Goal: Task Accomplishment & Management: Use online tool/utility

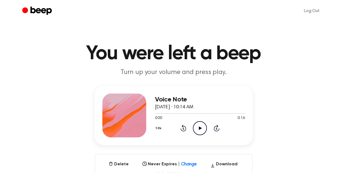
click at [199, 129] on icon at bounding box center [200, 128] width 3 height 4
click at [77, 23] on main "You were left a beep Turn up your volume and press play. Voice Note [DATE] · 10…" at bounding box center [173, 176] width 347 height 352
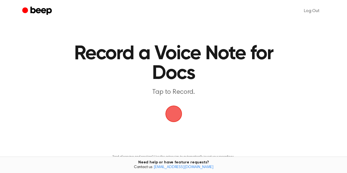
click at [178, 114] on span "button" at bounding box center [173, 114] width 28 height 28
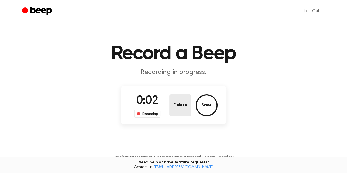
click at [181, 103] on button "Delete" at bounding box center [180, 105] width 22 height 22
